Goal: Transaction & Acquisition: Register for event/course

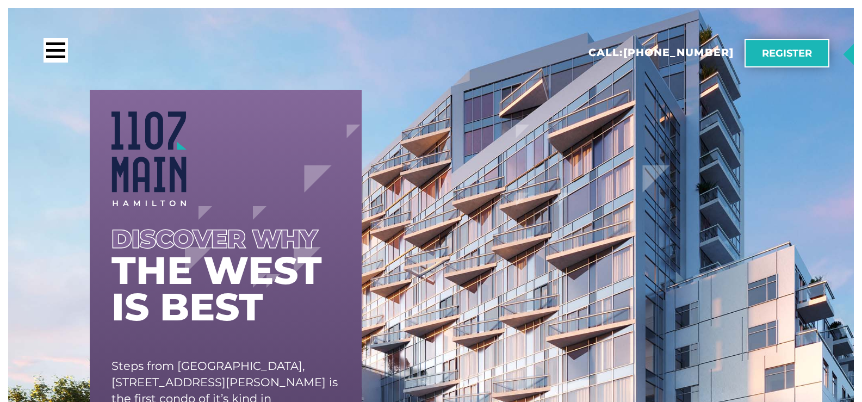
click at [778, 61] on link "Register" at bounding box center [787, 53] width 85 height 28
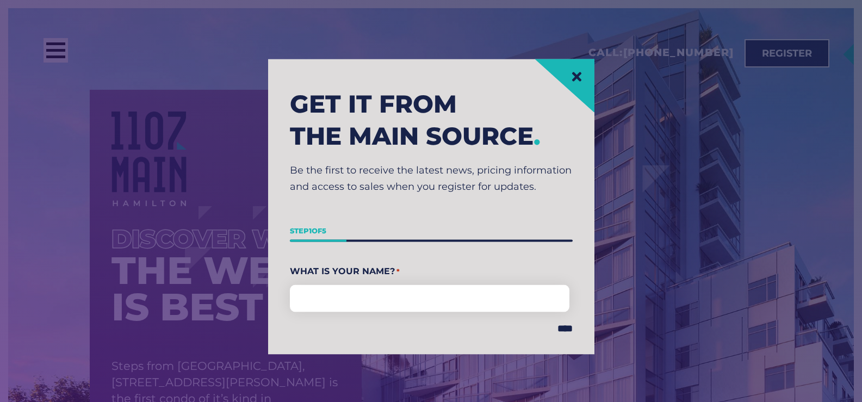
click at [581, 73] on icon at bounding box center [576, 76] width 9 height 9
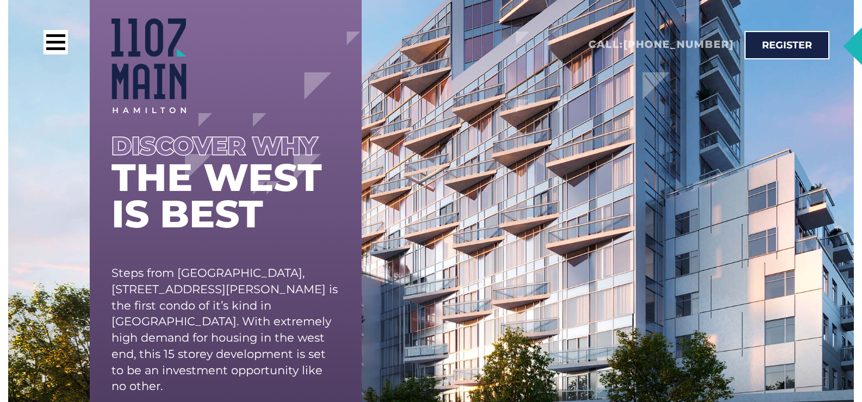
scroll to position [76, 0]
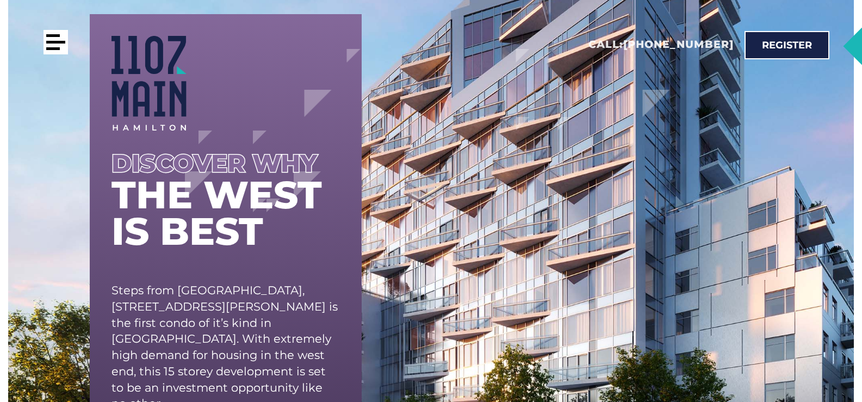
click at [51, 44] on div at bounding box center [56, 42] width 24 height 24
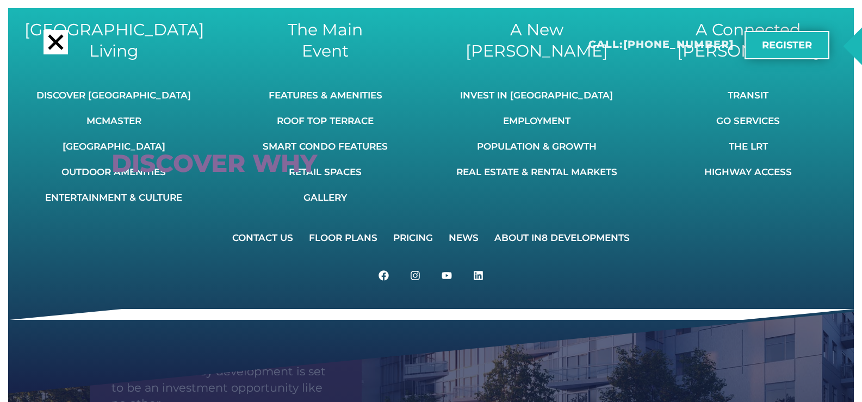
click at [778, 48] on span "Register" at bounding box center [787, 45] width 50 height 10
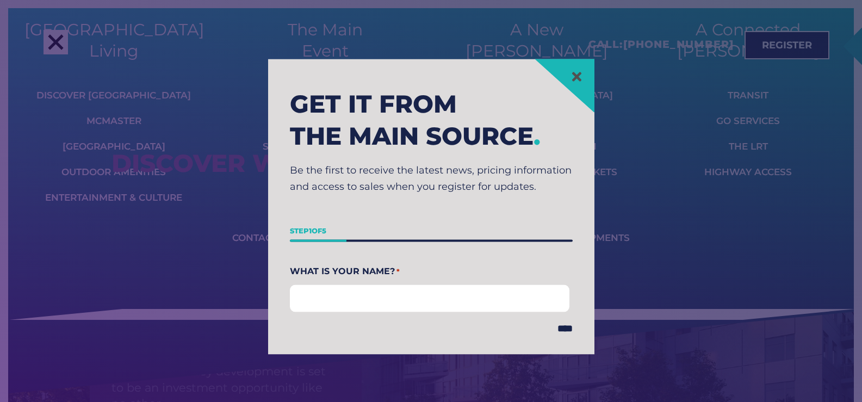
click at [340, 299] on input "First" at bounding box center [430, 297] width 280 height 27
click at [604, 100] on section "Get it from the main source . Be the first to receive the latest news, pricing …" at bounding box center [430, 206] width 851 height 402
click at [577, 73] on icon at bounding box center [577, 77] width 14 height 14
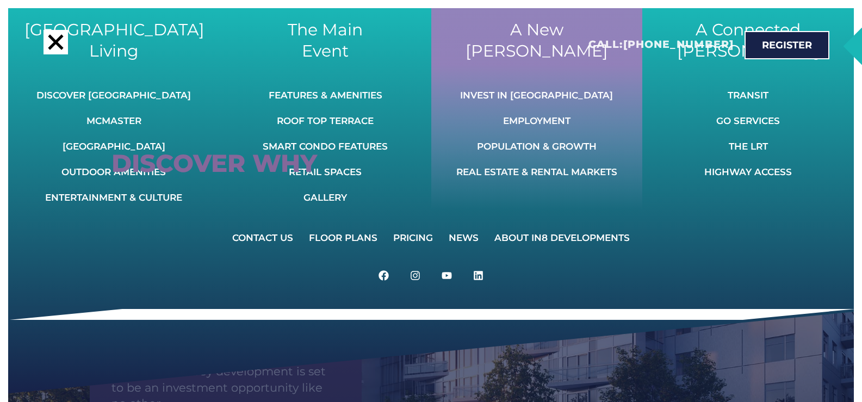
click at [634, 121] on div "A [GEOGRAPHIC_DATA][PERSON_NAME] Invest In [GEOGRAPHIC_DATA] Employment Populat…" at bounding box center [537, 108] width 212 height 201
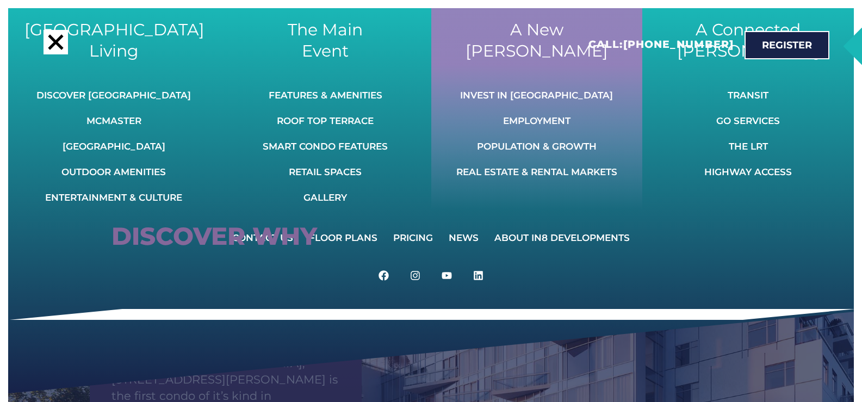
scroll to position [0, 0]
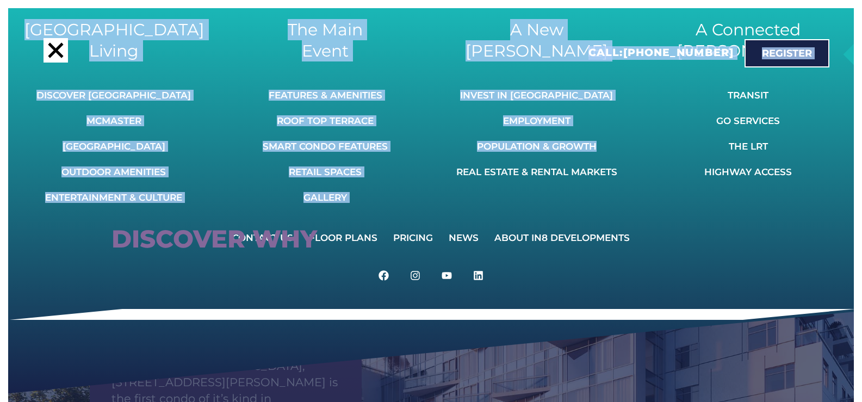
drag, startPoint x: 642, startPoint y: 135, endPoint x: 417, endPoint y: 58, distance: 238.2
click at [417, 8] on header "Call: [PHONE_NUMBER] A [GEOGRAPHIC_DATA][PERSON_NAME] Invest In [GEOGRAPHIC_DAT…" at bounding box center [431, 8] width 846 height 0
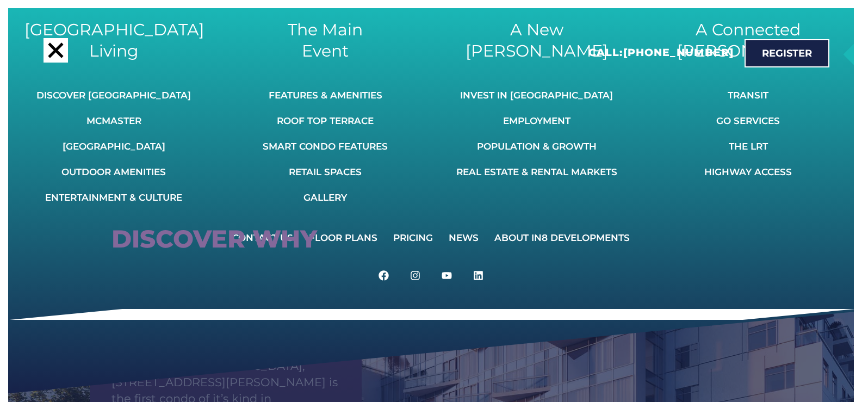
click at [47, 60] on div at bounding box center [56, 50] width 24 height 24
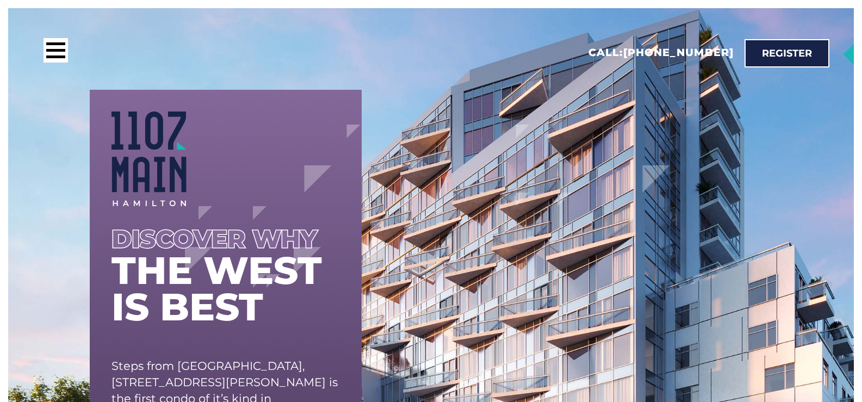
click at [18, 119] on ul at bounding box center [431, 19] width 846 height 402
